Goal: Task Accomplishment & Management: Use online tool/utility

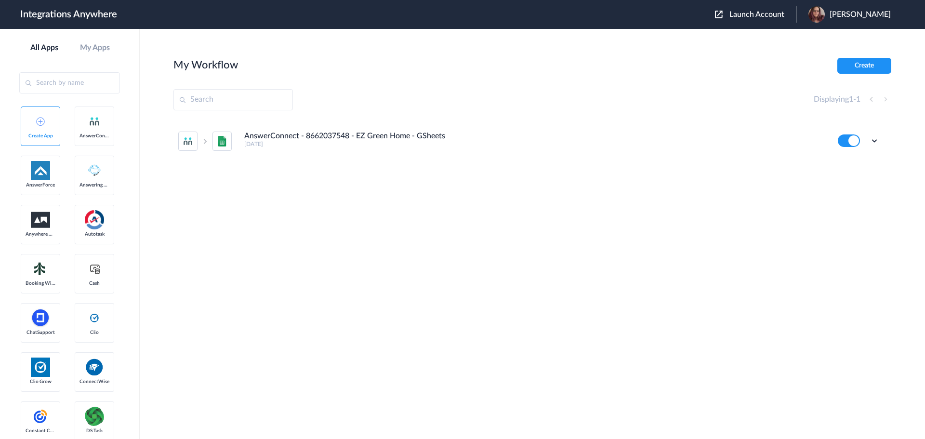
click at [770, 13] on span "Launch Account" at bounding box center [756, 15] width 55 height 8
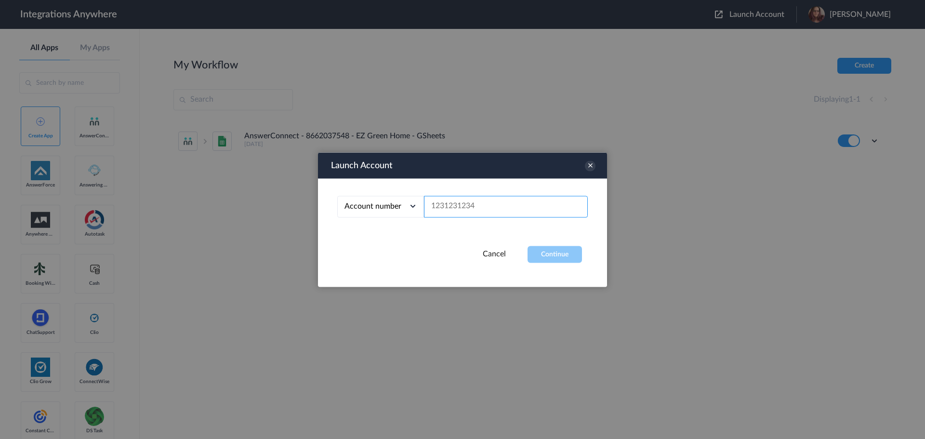
click at [510, 209] on input "text" at bounding box center [506, 207] width 164 height 22
paste input "9862364281"
type input "9862364281"
click at [536, 249] on button "Continue" at bounding box center [554, 254] width 54 height 17
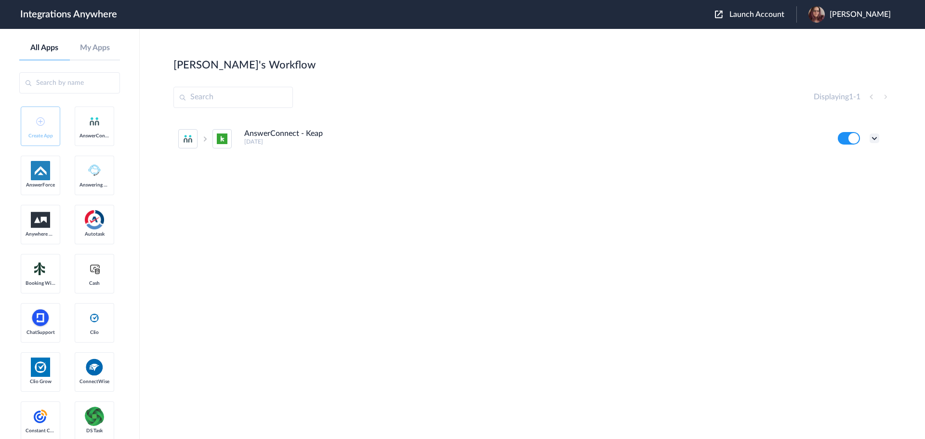
click at [875, 137] on icon at bounding box center [874, 138] width 10 height 10
click at [861, 159] on li "Edit" at bounding box center [847, 161] width 63 height 18
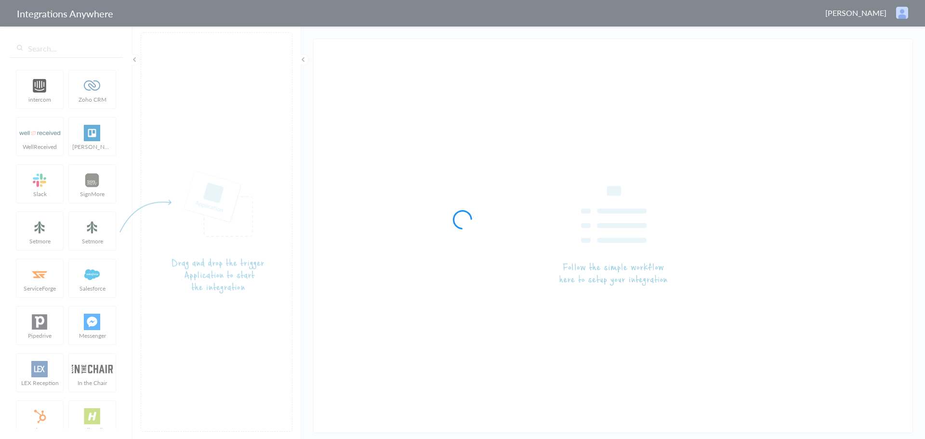
type input "AnswerConnect - Keap"
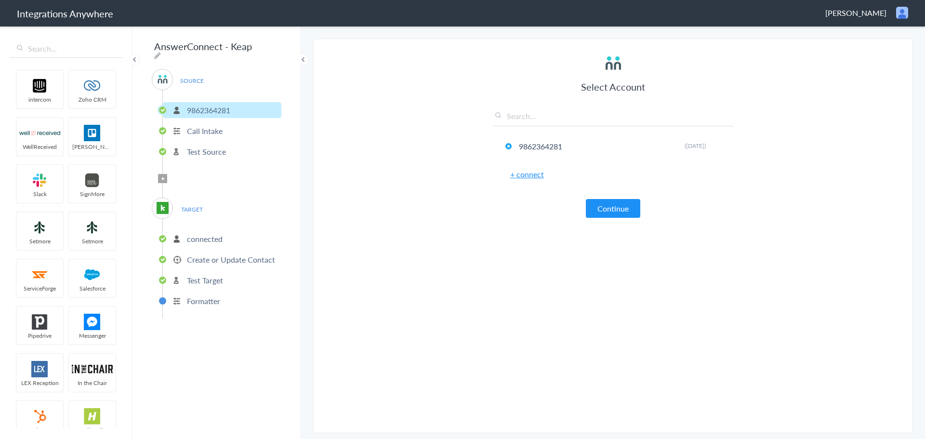
click at [218, 297] on p "Formatter" at bounding box center [203, 300] width 33 height 11
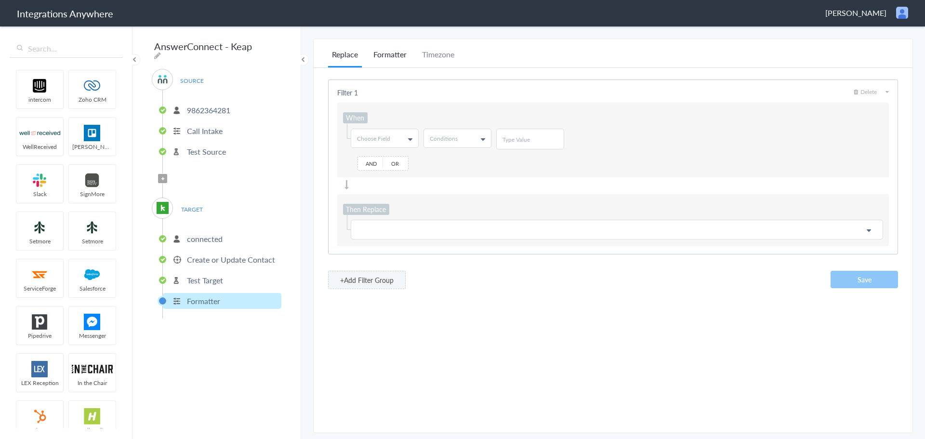
click at [388, 59] on li "Formatter" at bounding box center [389, 58] width 41 height 19
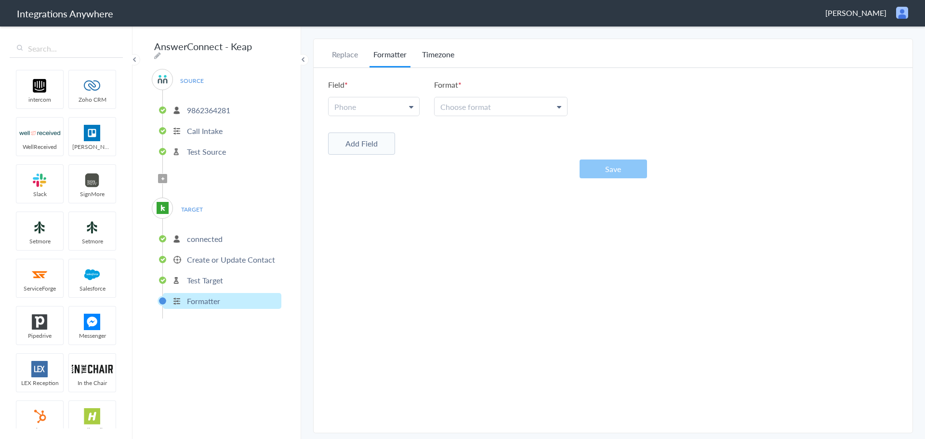
click at [440, 53] on li "Timezone" at bounding box center [438, 58] width 40 height 19
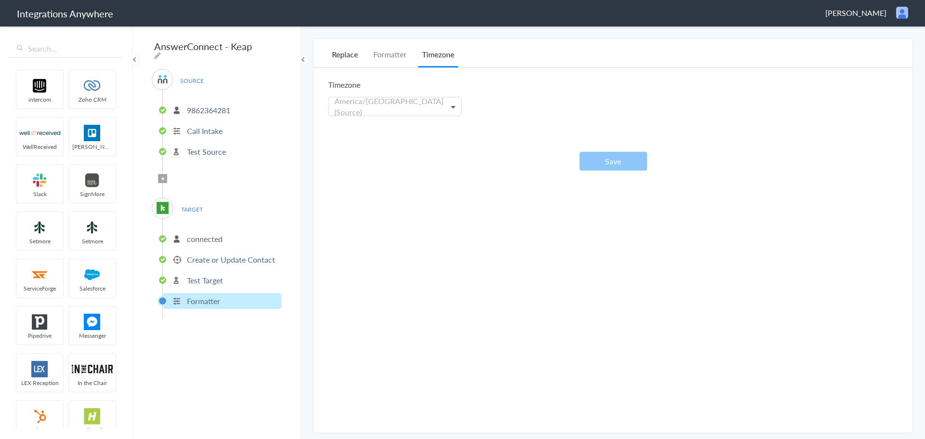
click at [352, 50] on li "Replace" at bounding box center [345, 58] width 34 height 19
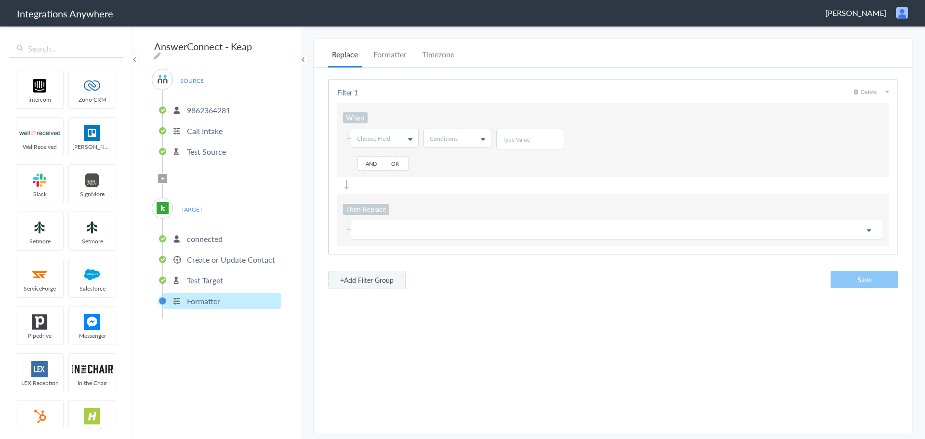
click at [212, 275] on p "Test Target" at bounding box center [205, 280] width 36 height 11
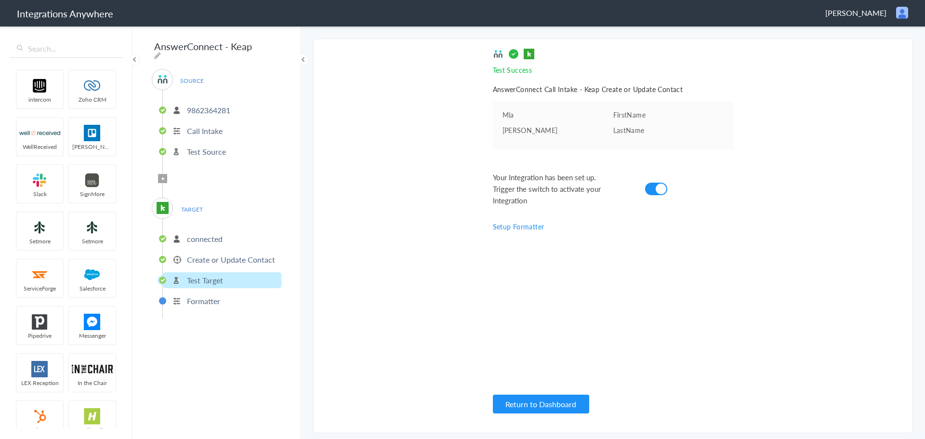
click at [211, 262] on li "Create or Update Contact" at bounding box center [222, 259] width 118 height 16
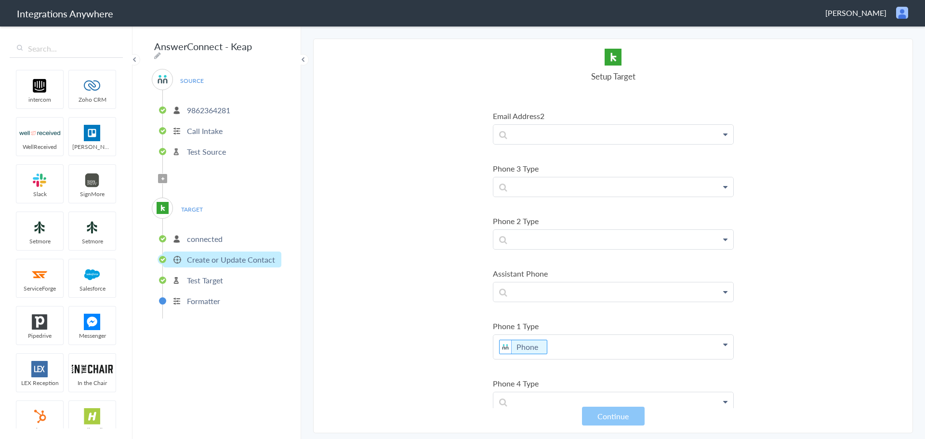
scroll to position [674, 0]
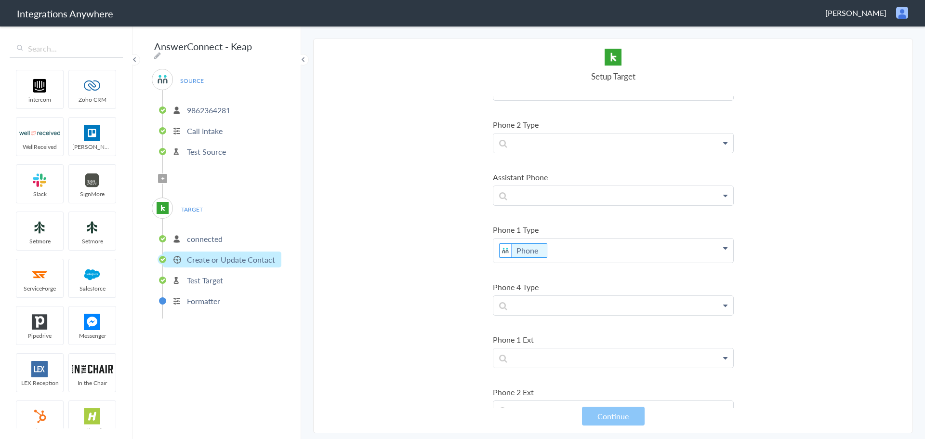
click at [392, 285] on section "Select Account 9862364281 Rename Delete ([DATE]) + connect Continue Setup Sourc…" at bounding box center [613, 236] width 600 height 394
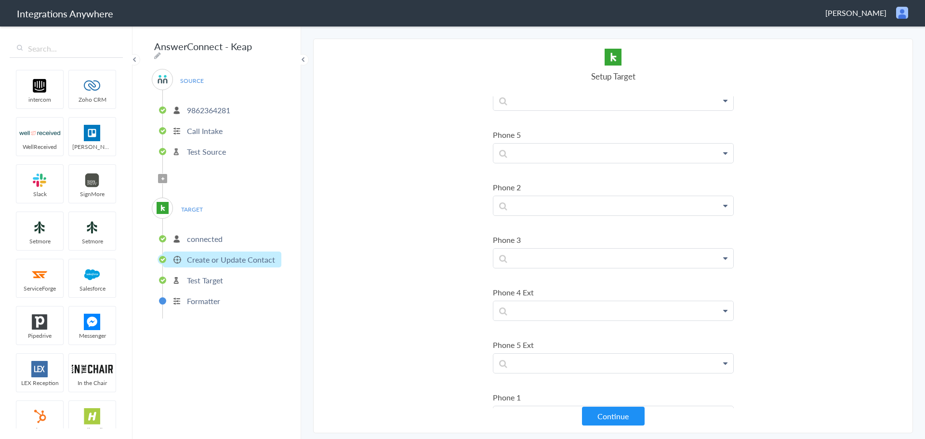
scroll to position [1156, 0]
click at [0, 0] on link "Phone" at bounding box center [0, 0] width 0 height 0
click at [463, 242] on section "Select Account 9862364281 Rename Delete ([DATE]) + connect Continue Setup Sourc…" at bounding box center [613, 236] width 600 height 394
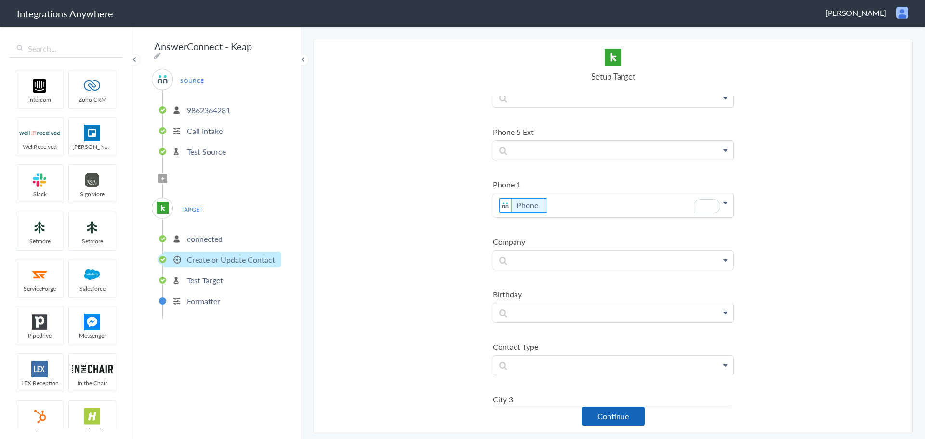
click at [598, 417] on button "Continue" at bounding box center [613, 415] width 63 height 19
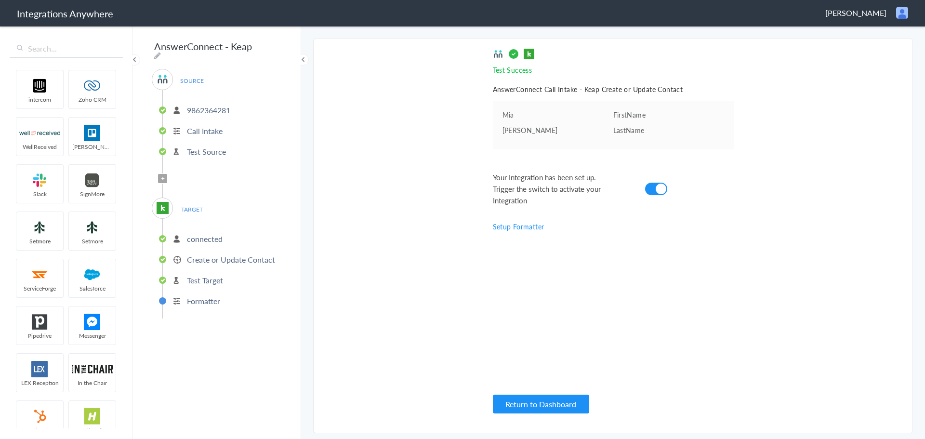
scroll to position [497, 0]
click at [162, 177] on icon at bounding box center [162, 179] width 3 height 4
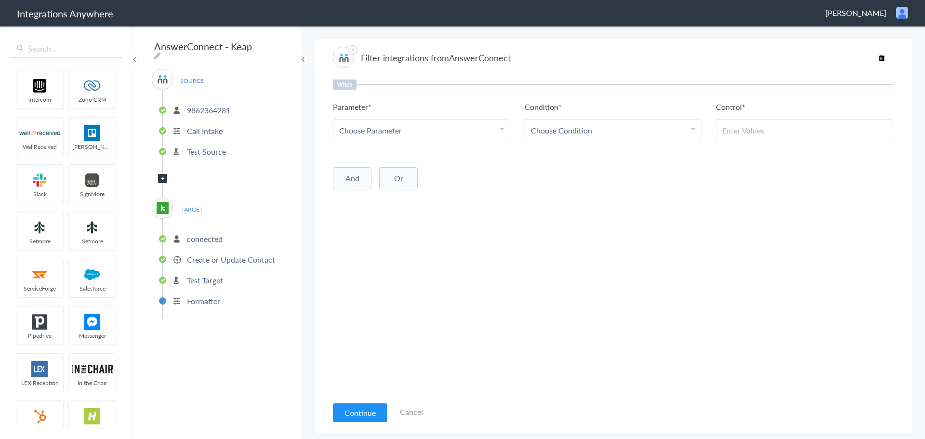
click at [439, 137] on link "Choose Parameter" at bounding box center [421, 128] width 176 height 19
click at [452, 149] on input "text" at bounding box center [421, 156] width 176 height 21
type input "call t"
click at [437, 180] on link "Call Type" at bounding box center [421, 177] width 176 height 21
click at [549, 131] on span "Choose Condition" at bounding box center [561, 130] width 61 height 11
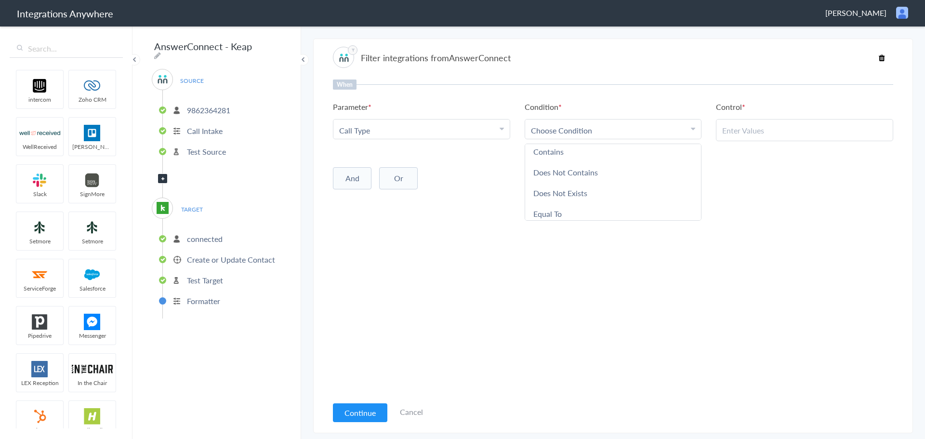
scroll to position [28, 0]
click at [648, 170] on link "Does Not Contains" at bounding box center [613, 169] width 176 height 21
click at [753, 133] on input "text" at bounding box center [804, 130] width 165 height 11
click at [795, 134] on input "text" at bounding box center [804, 130] width 165 height 11
paste input "All Else"
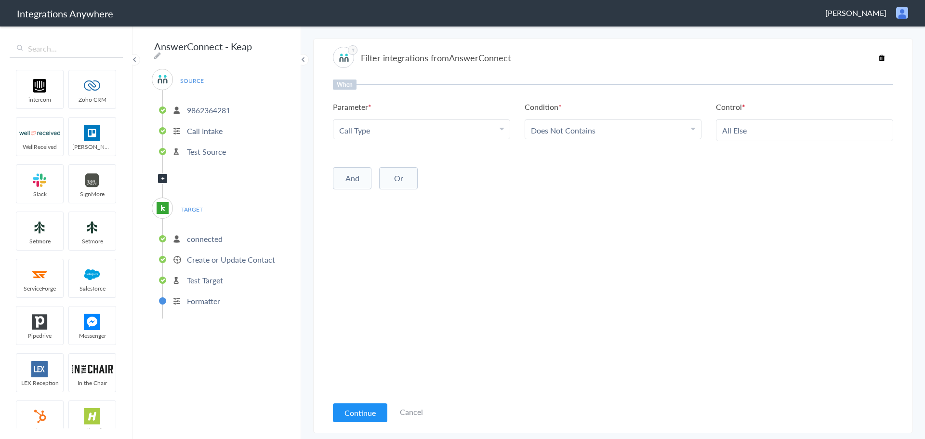
type input "All Else"
click at [650, 210] on div "When Parameter Choose Parameter Call Type First Name Last Name Email Phone Date…" at bounding box center [613, 237] width 560 height 316
click at [364, 417] on button "Continue" at bounding box center [360, 412] width 54 height 19
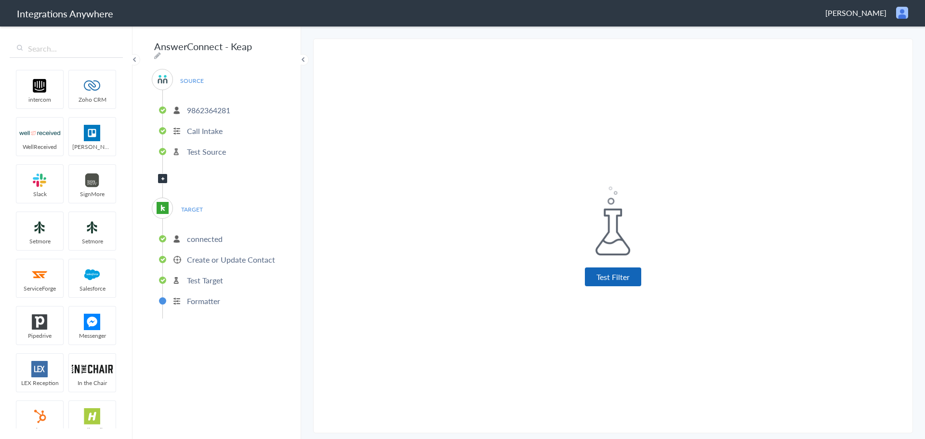
click at [621, 279] on button "Test Filter" at bounding box center [613, 276] width 56 height 19
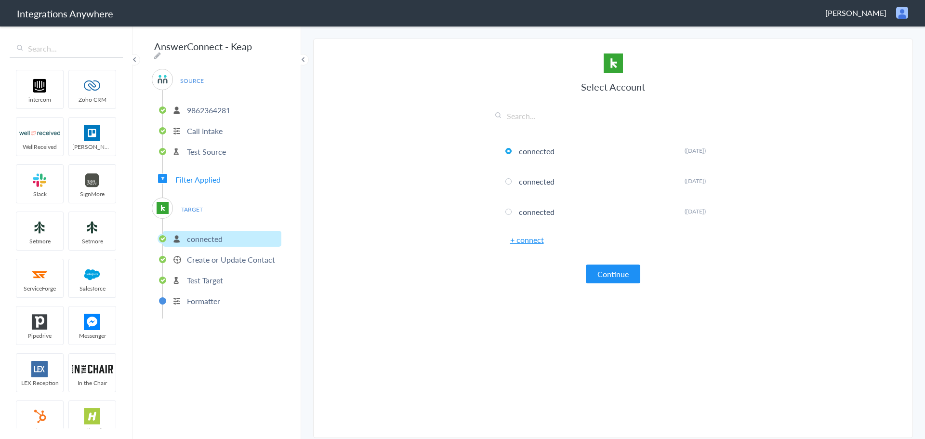
click at [621, 279] on button "Continue" at bounding box center [613, 273] width 54 height 19
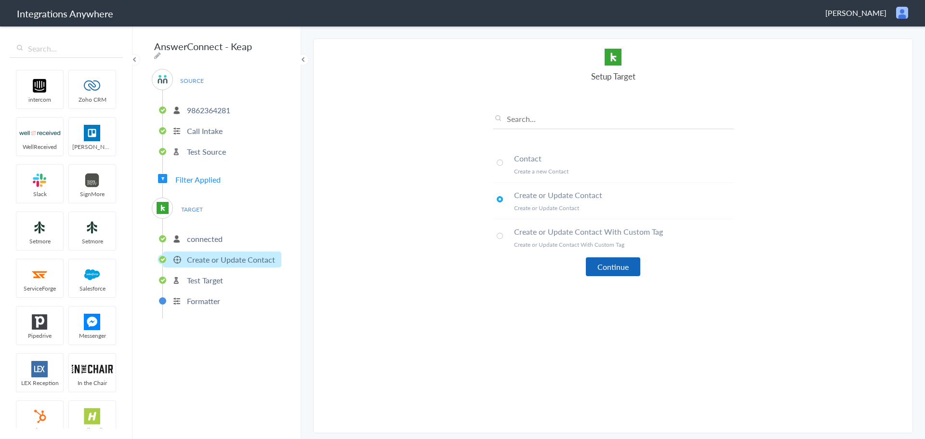
click at [619, 274] on button "Continue" at bounding box center [613, 266] width 54 height 19
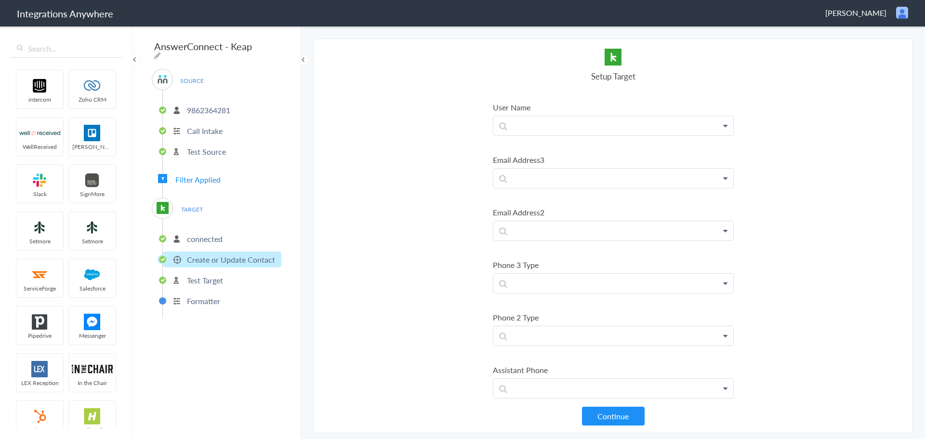
scroll to position [1156, 0]
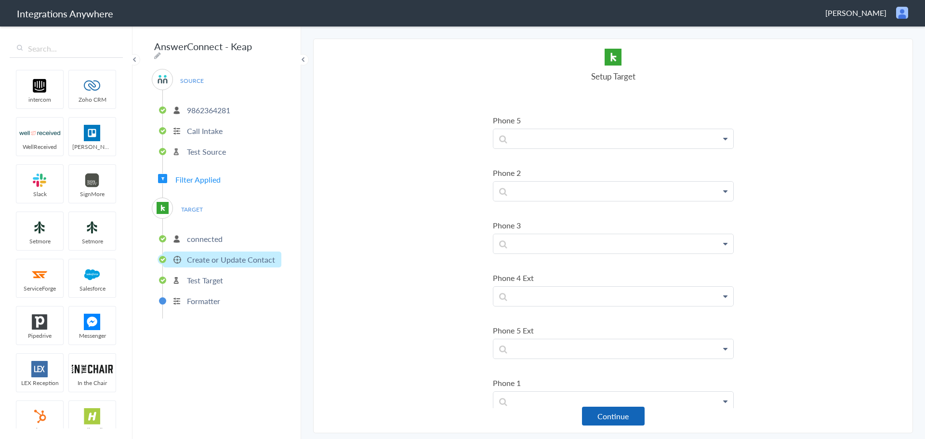
click at [610, 417] on button "Continue" at bounding box center [613, 415] width 63 height 19
